Goal: Transaction & Acquisition: Purchase product/service

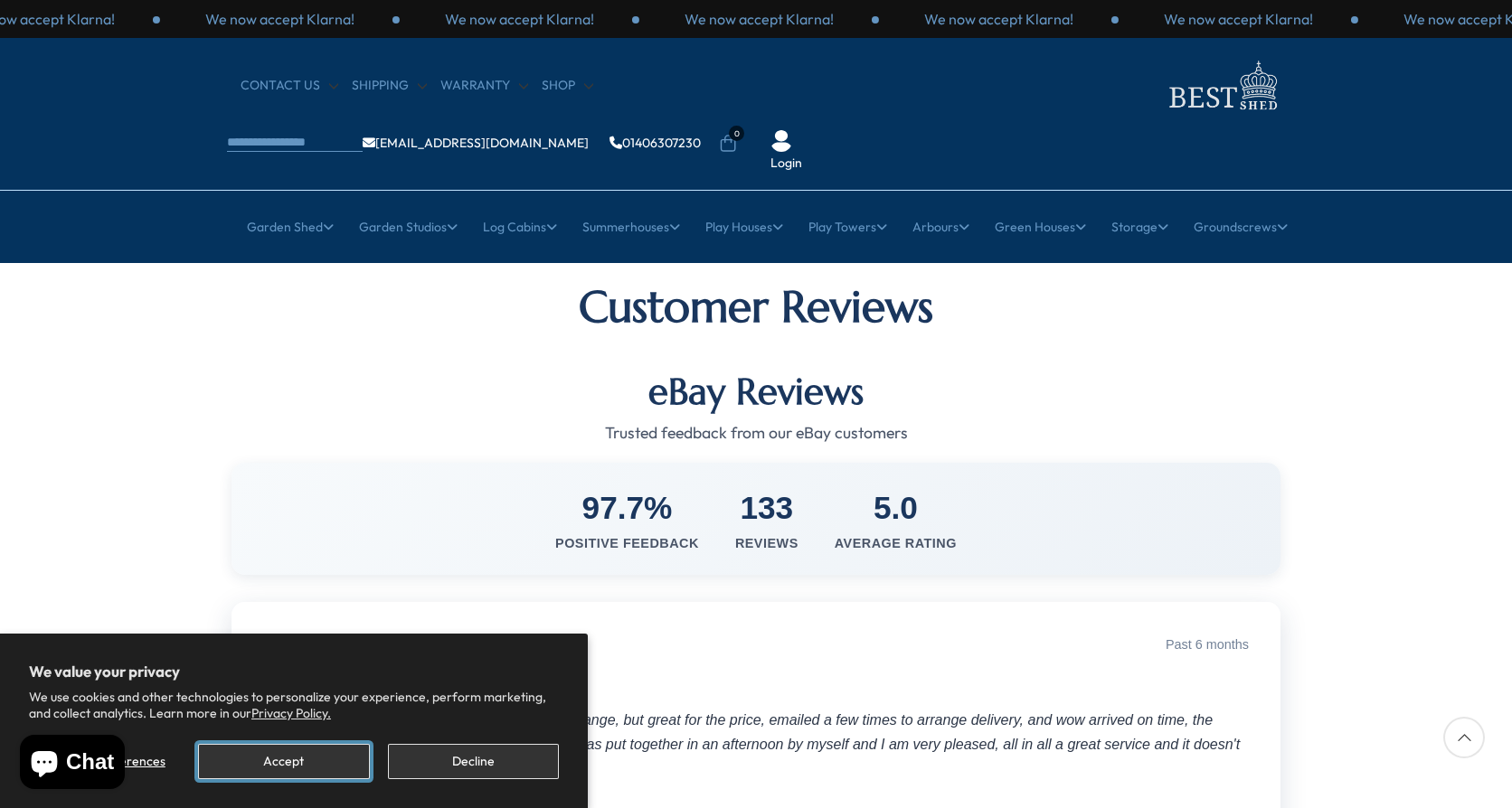
click at [338, 758] on button "Accept" at bounding box center [283, 761] width 171 height 35
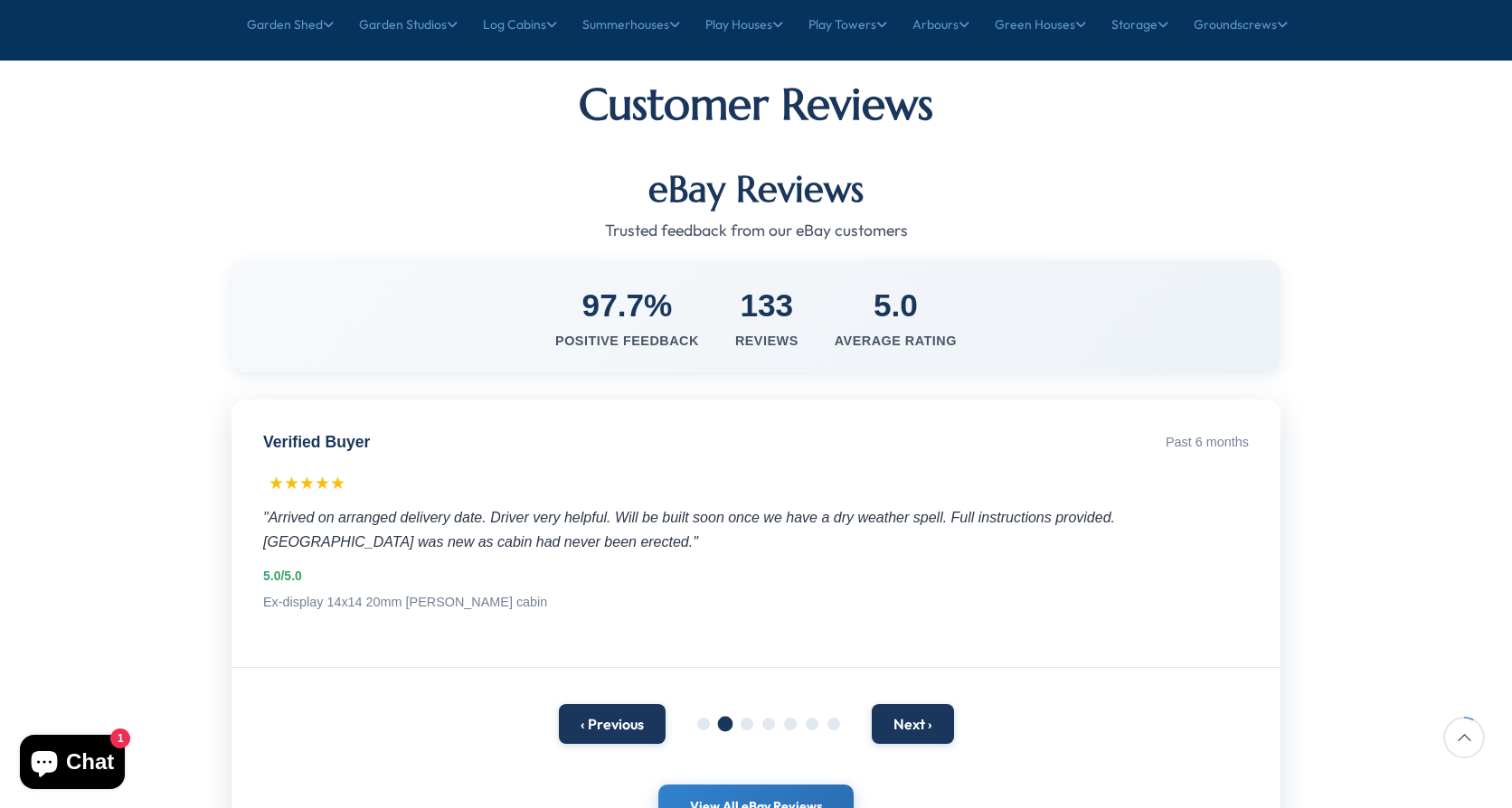
scroll to position [362, 0]
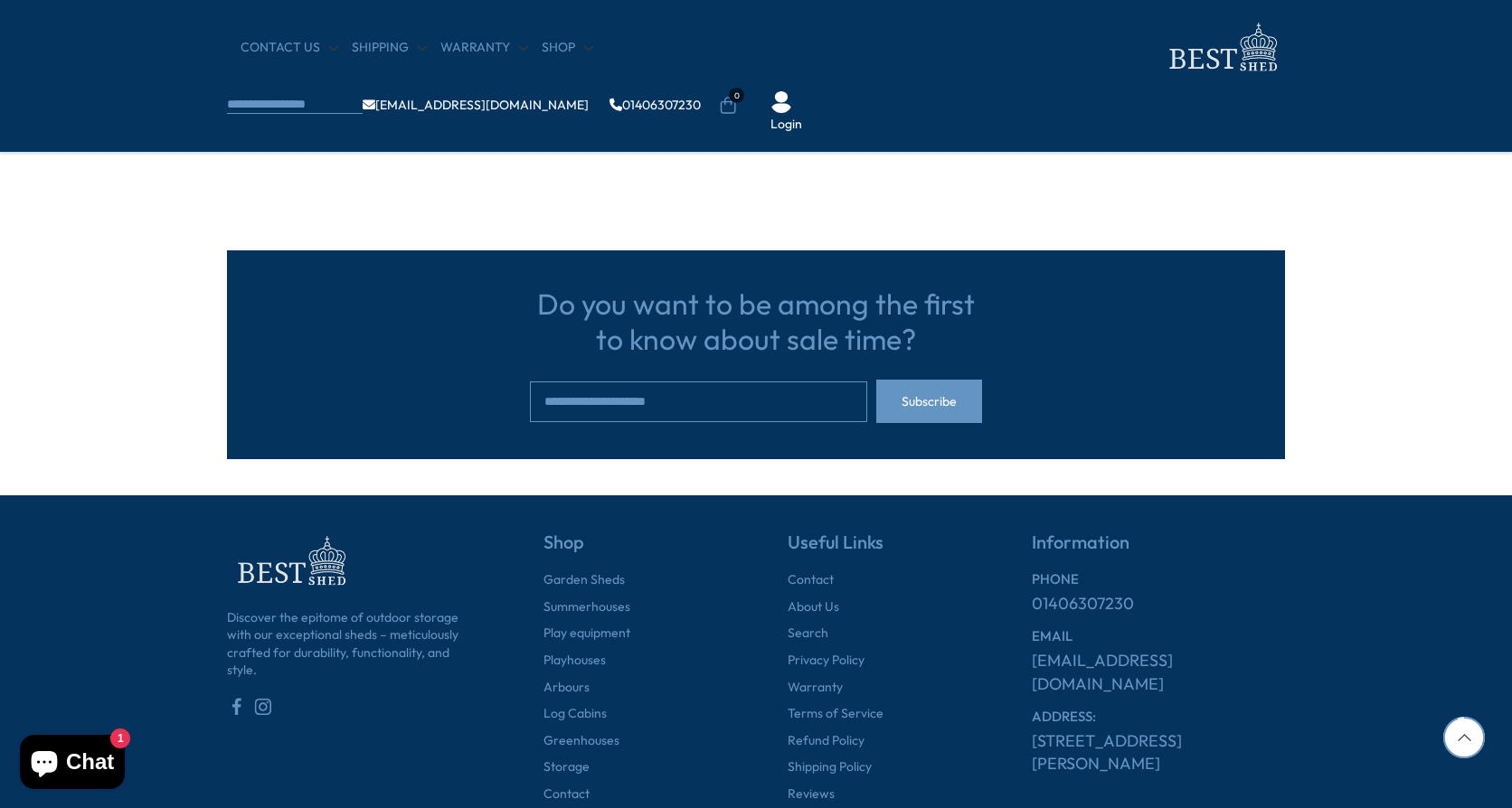
scroll to position [824, 0]
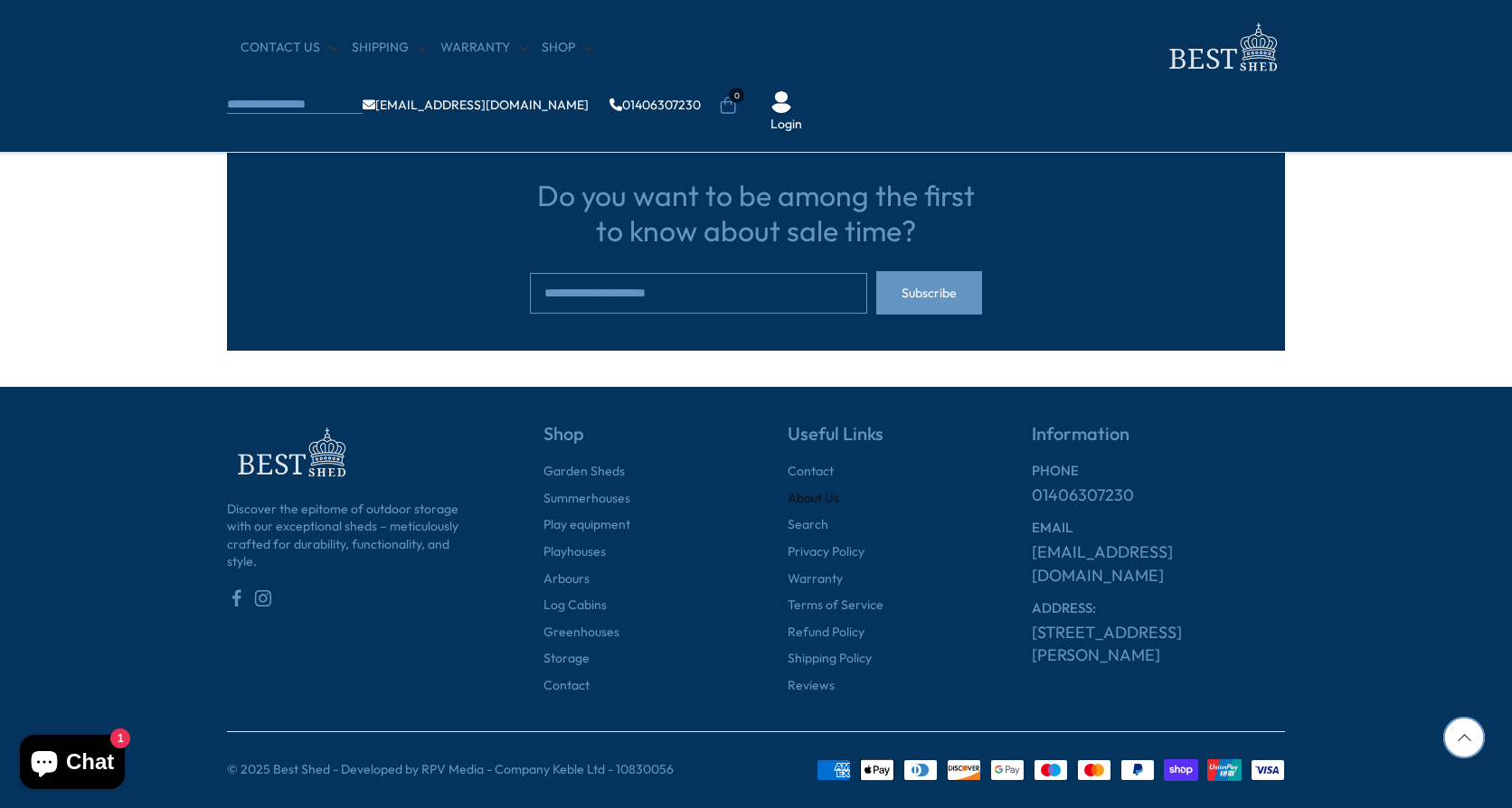
click at [830, 502] on link "About Us" at bounding box center [814, 499] width 52 height 18
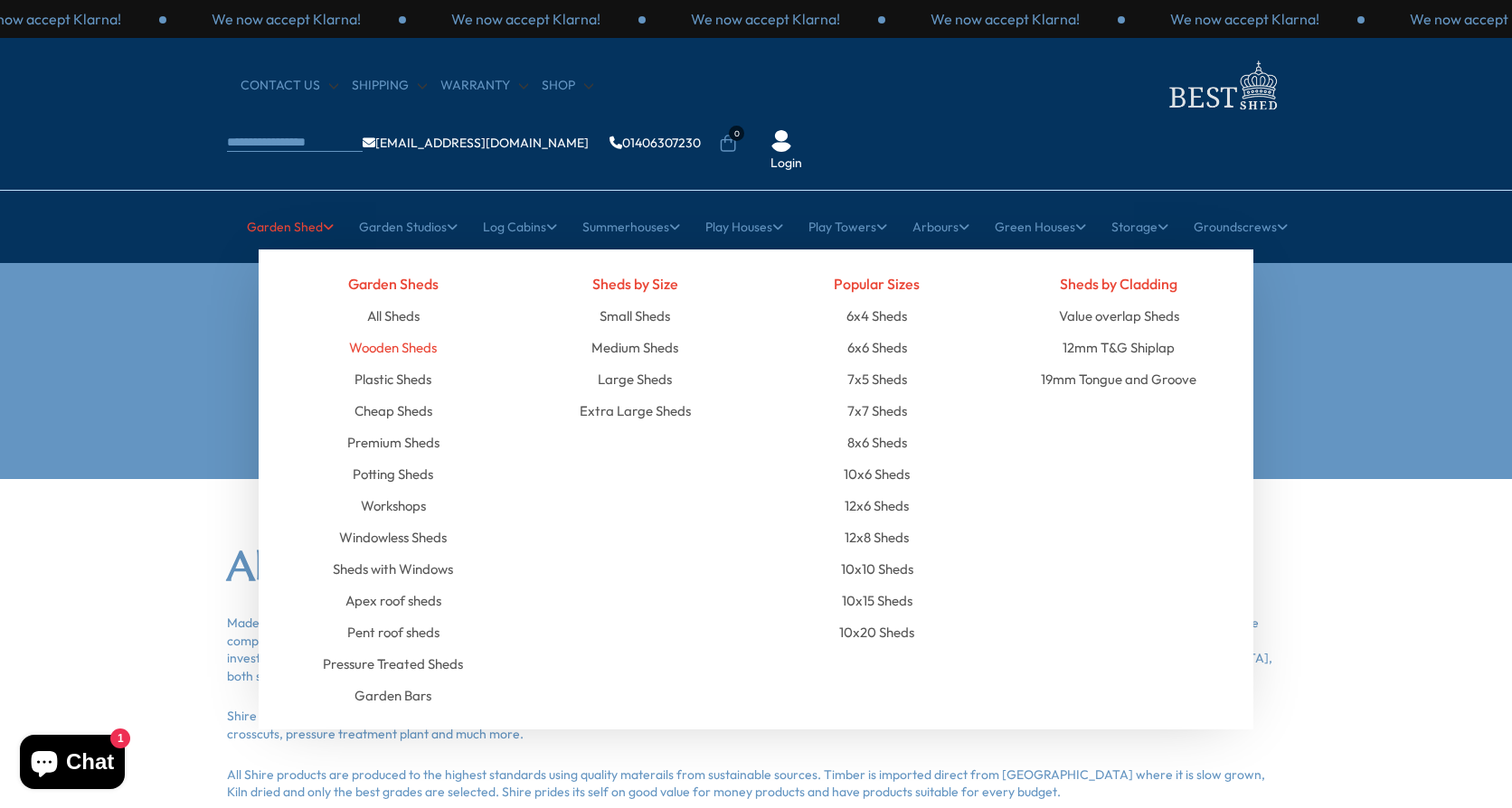
click at [397, 332] on link "Wooden Sheds" at bounding box center [394, 348] width 88 height 32
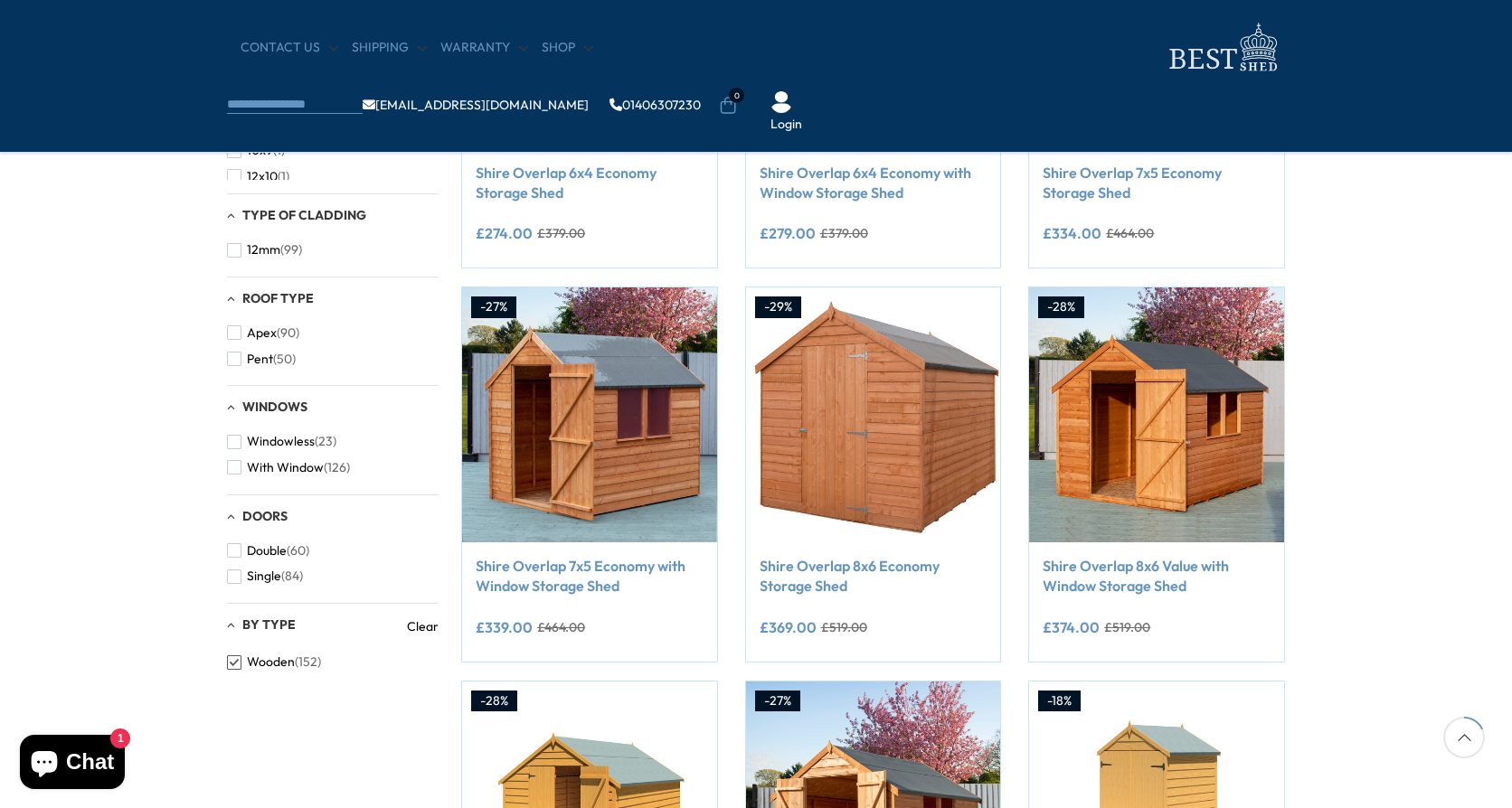
scroll to position [362, 0]
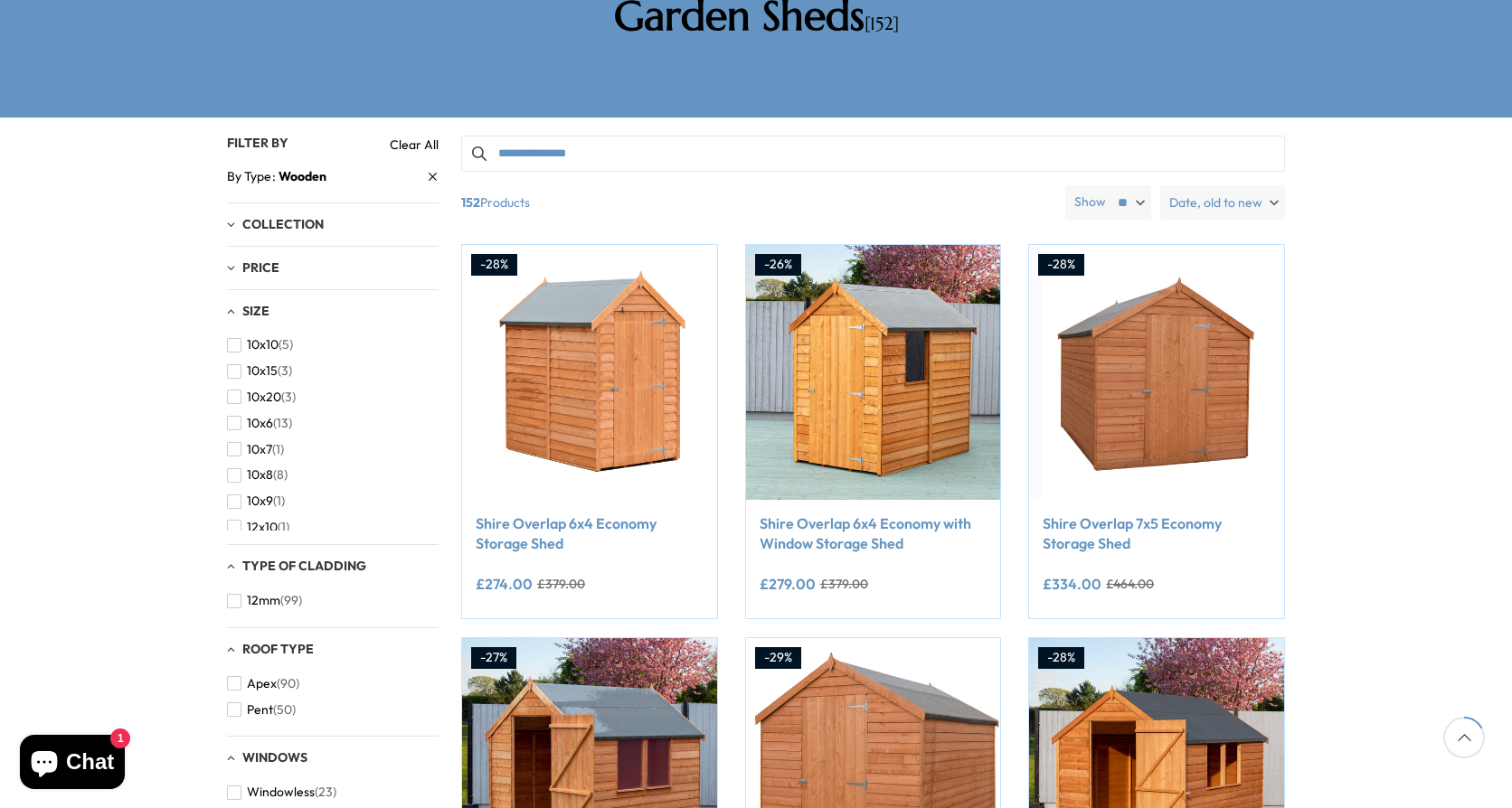
click at [1229, 186] on span "Date, old to new" at bounding box center [1215, 203] width 93 height 34
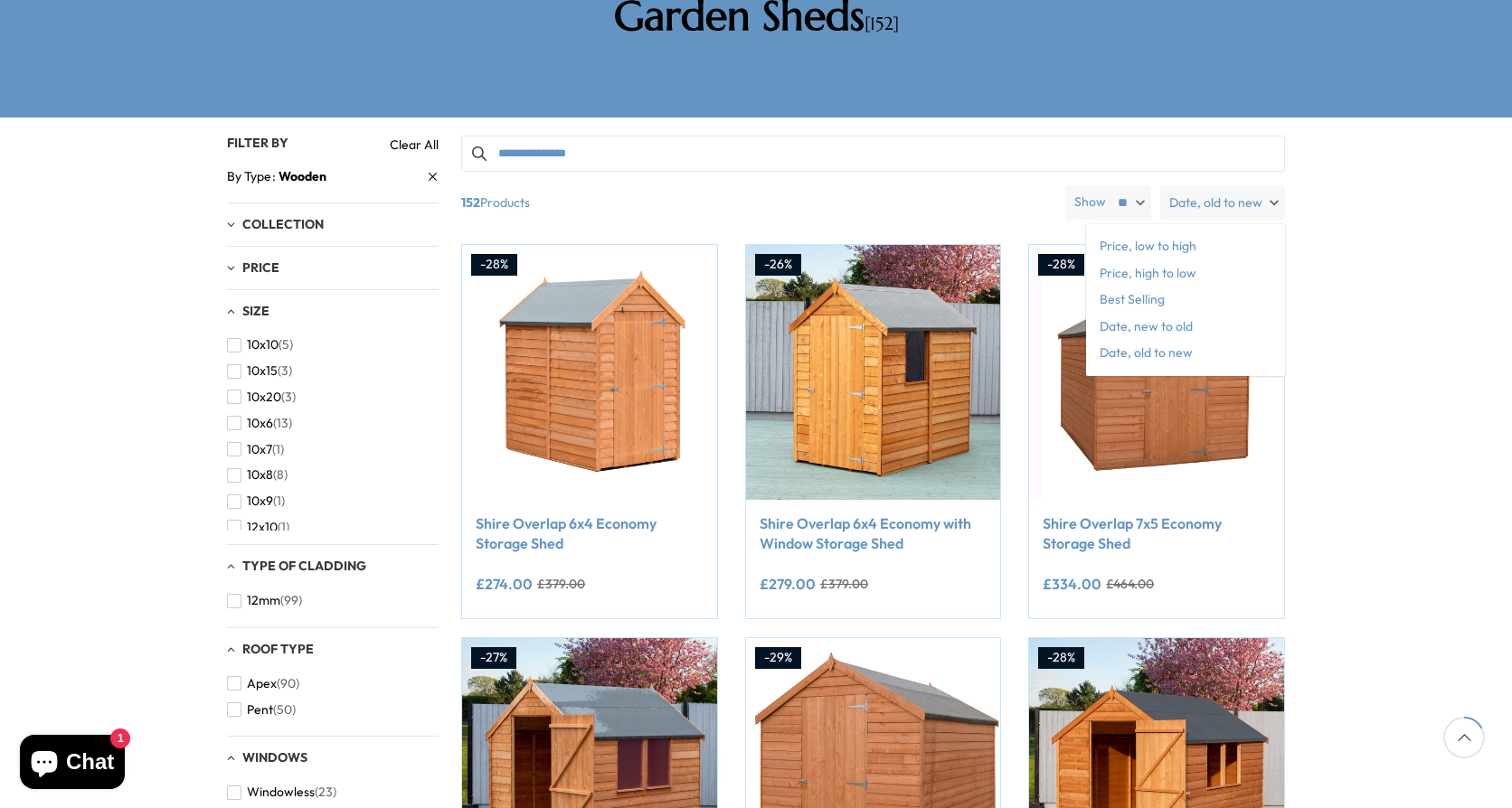
click at [1187, 234] on span "Price, low to high" at bounding box center [1185, 247] width 199 height 27
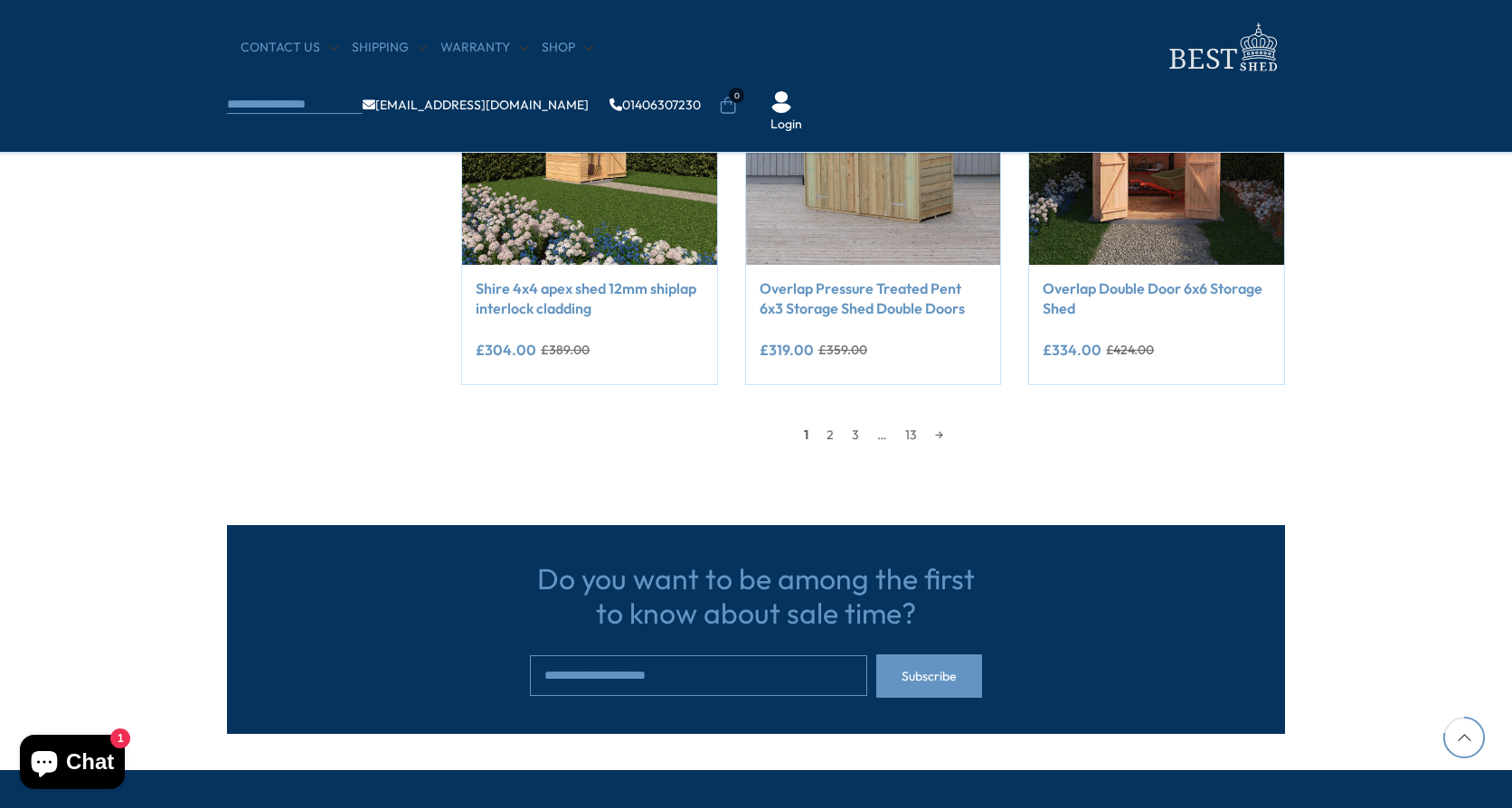
scroll to position [1627, 0]
